Goal: Task Accomplishment & Management: Manage account settings

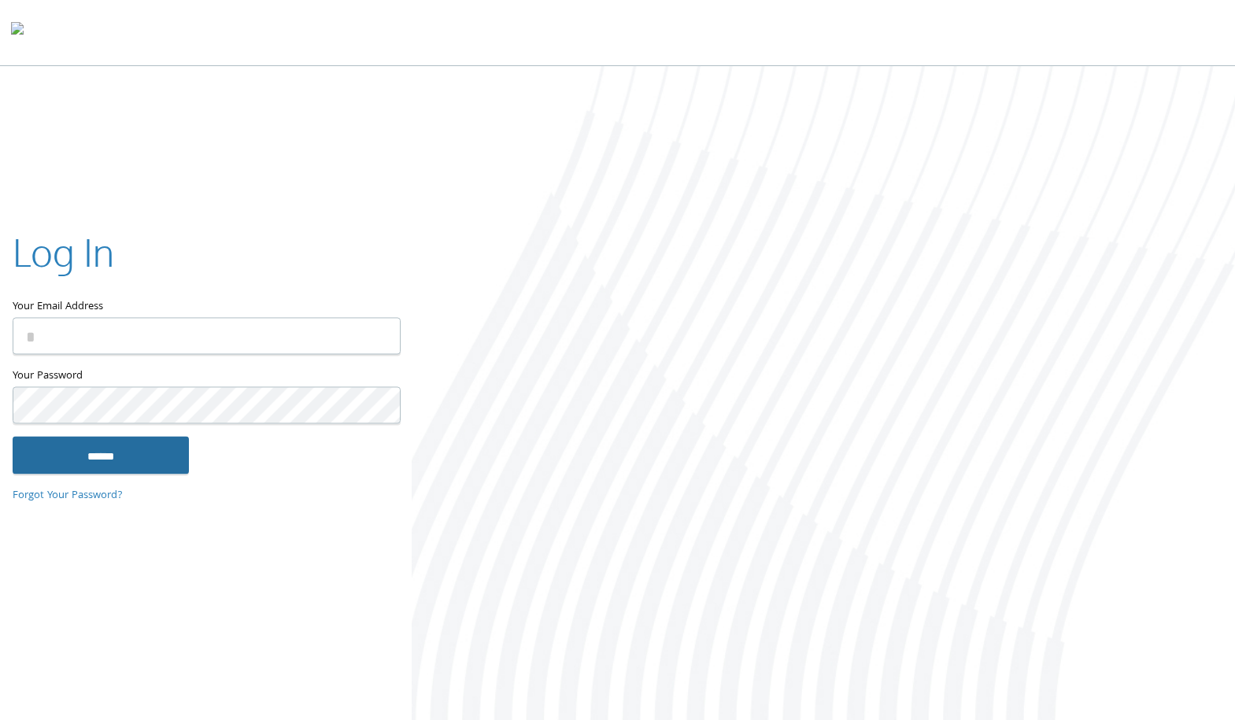
type input "**********"
click at [121, 456] on input "******" at bounding box center [101, 455] width 176 height 38
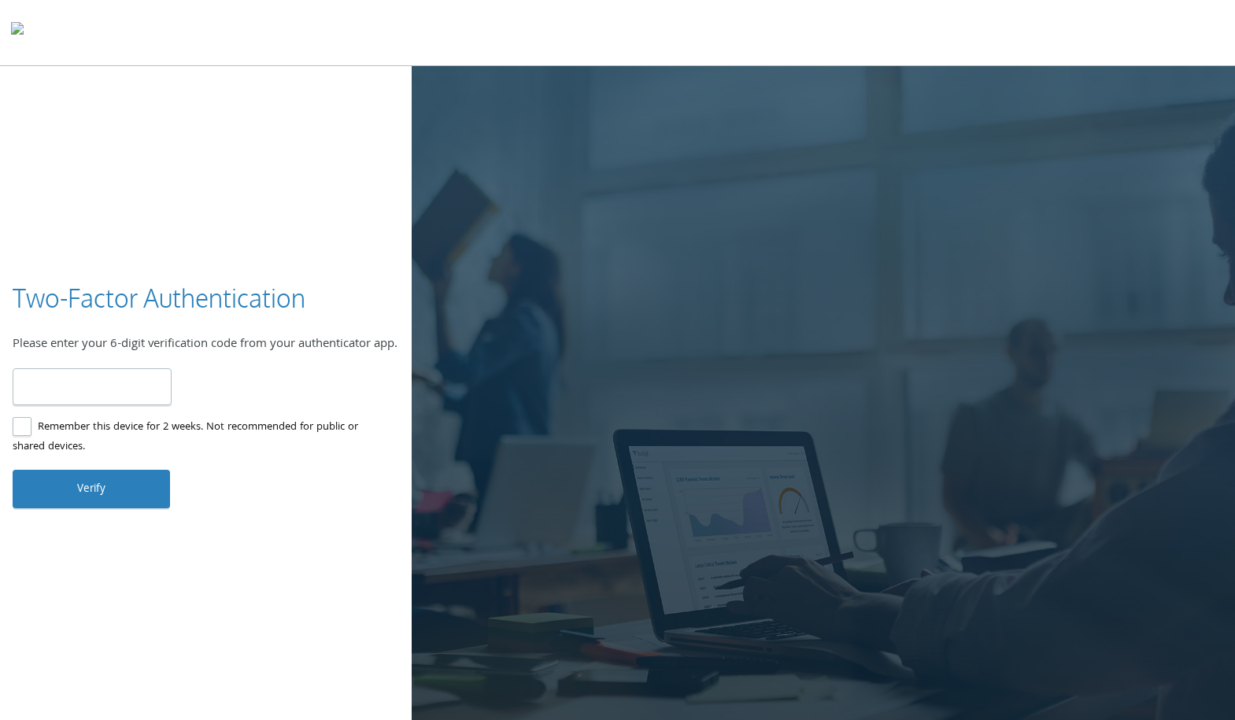
type input "******"
